Goal: Task Accomplishment & Management: Manage account settings

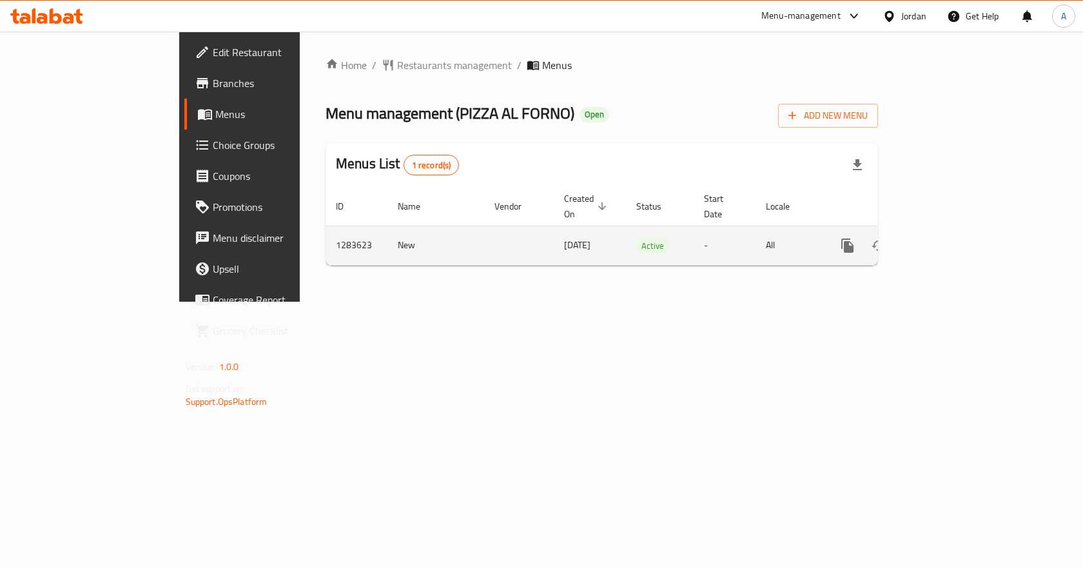
click at [948, 238] on icon "enhanced table" at bounding box center [940, 245] width 15 height 15
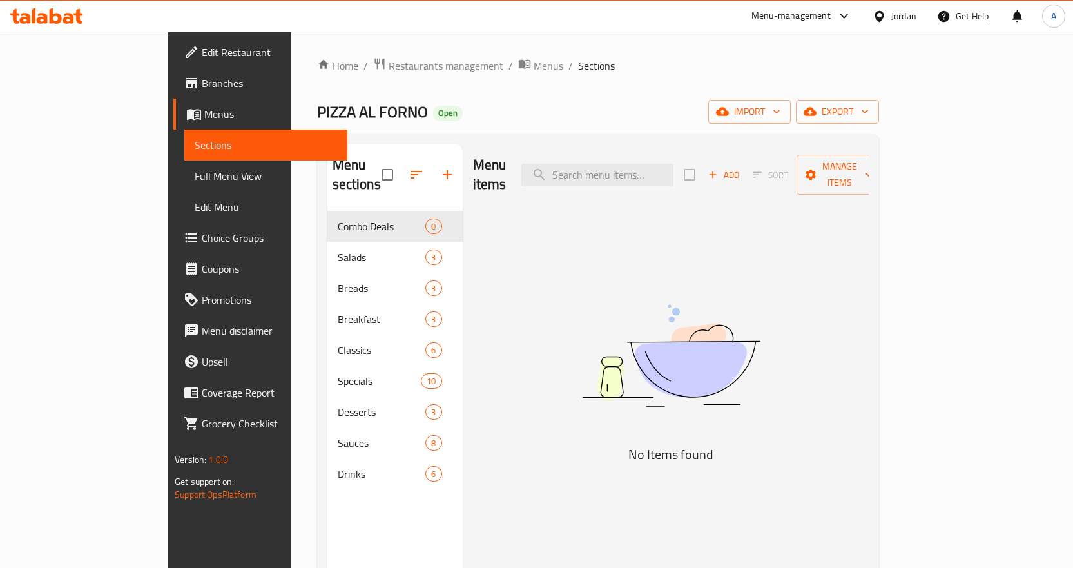
click at [202, 244] on span "Choice Groups" at bounding box center [269, 237] width 135 height 15
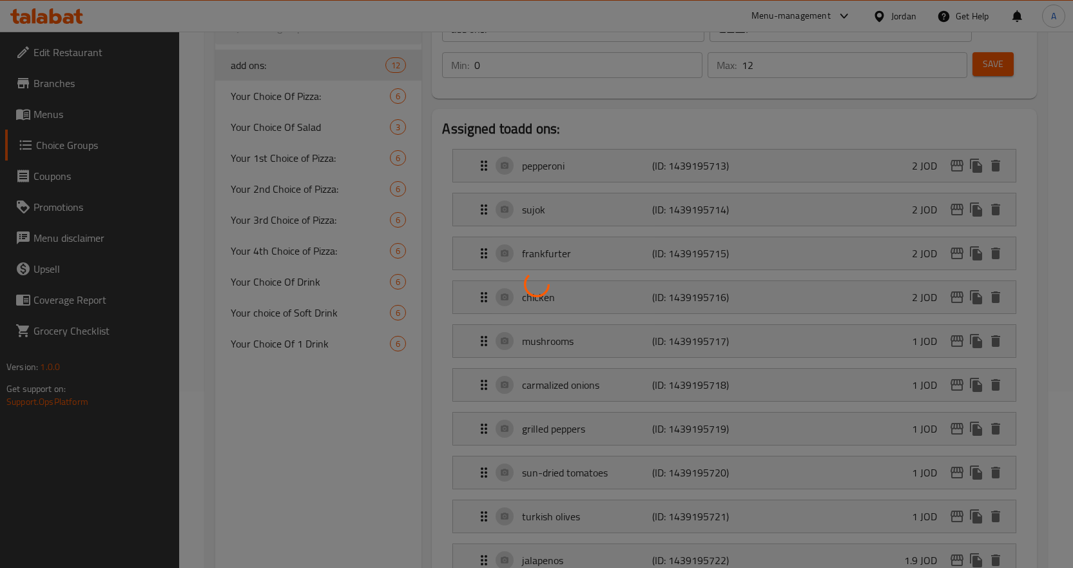
scroll to position [193, 0]
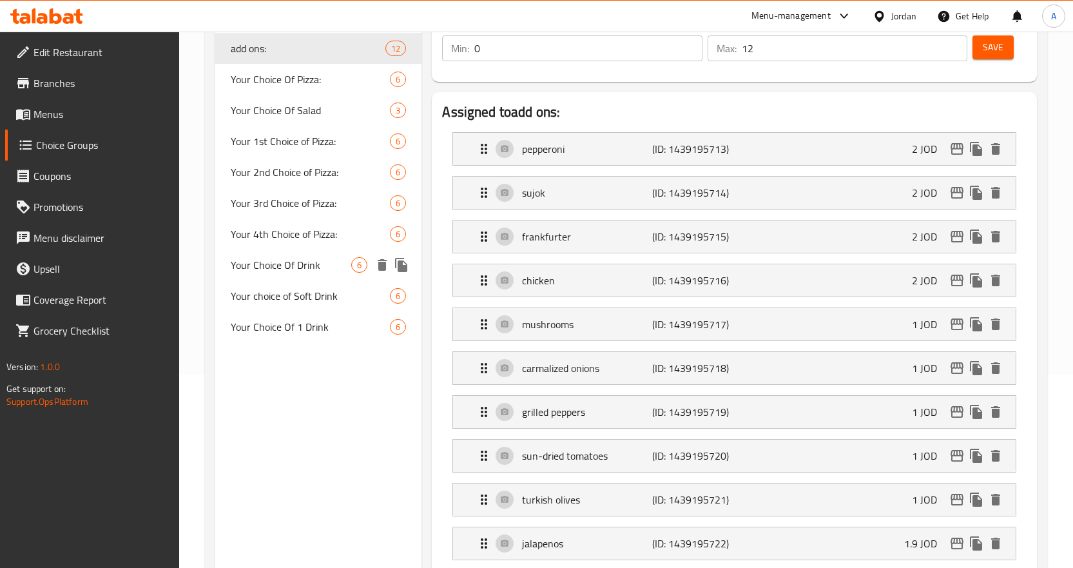
click at [315, 269] on span "Your Choice Of Drink" at bounding box center [291, 264] width 121 height 15
type input "Your Choice Of Drink"
type input "اختيارك من الشراب"
type input "1"
type input "4"
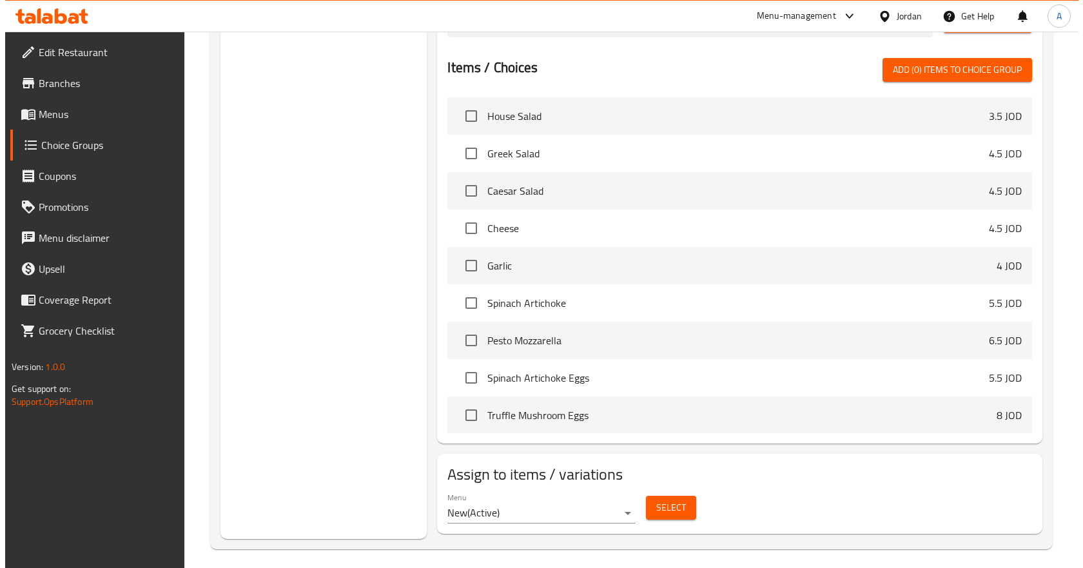
scroll to position [601, 0]
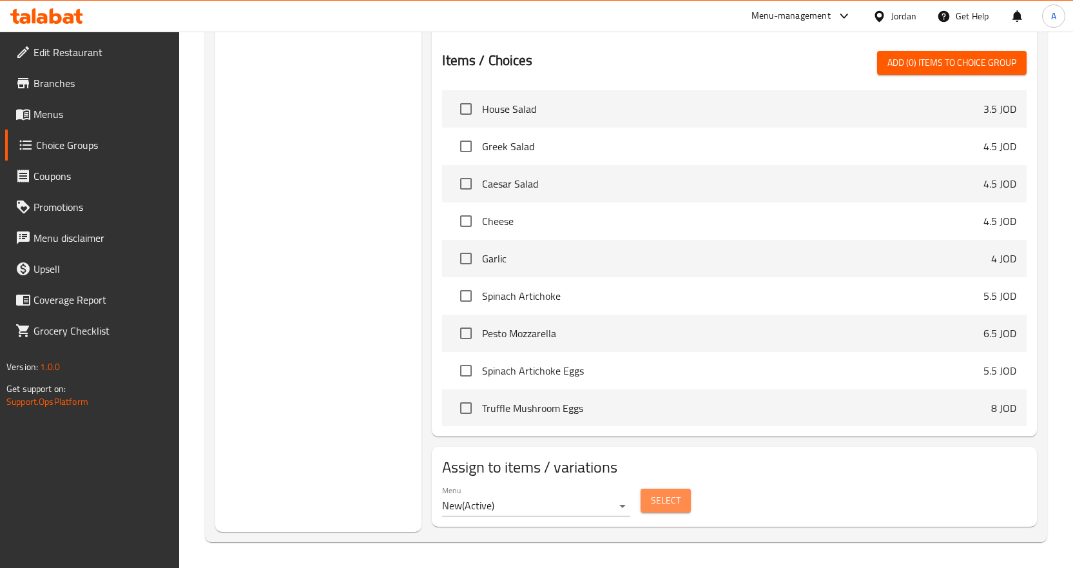
click at [665, 498] on span "Select" at bounding box center [666, 501] width 30 height 16
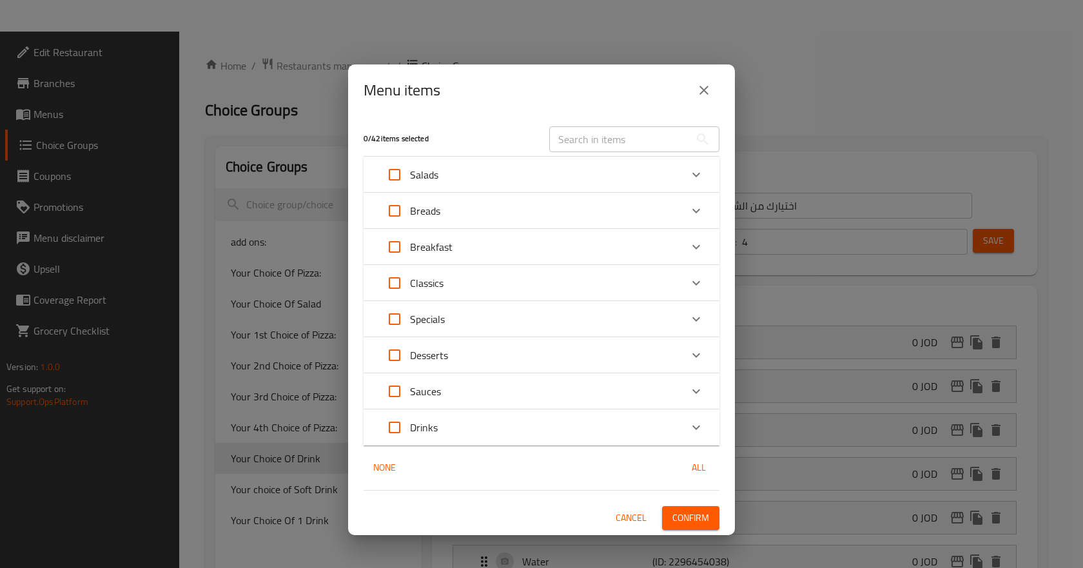
scroll to position [438, 0]
